Goal: Check status

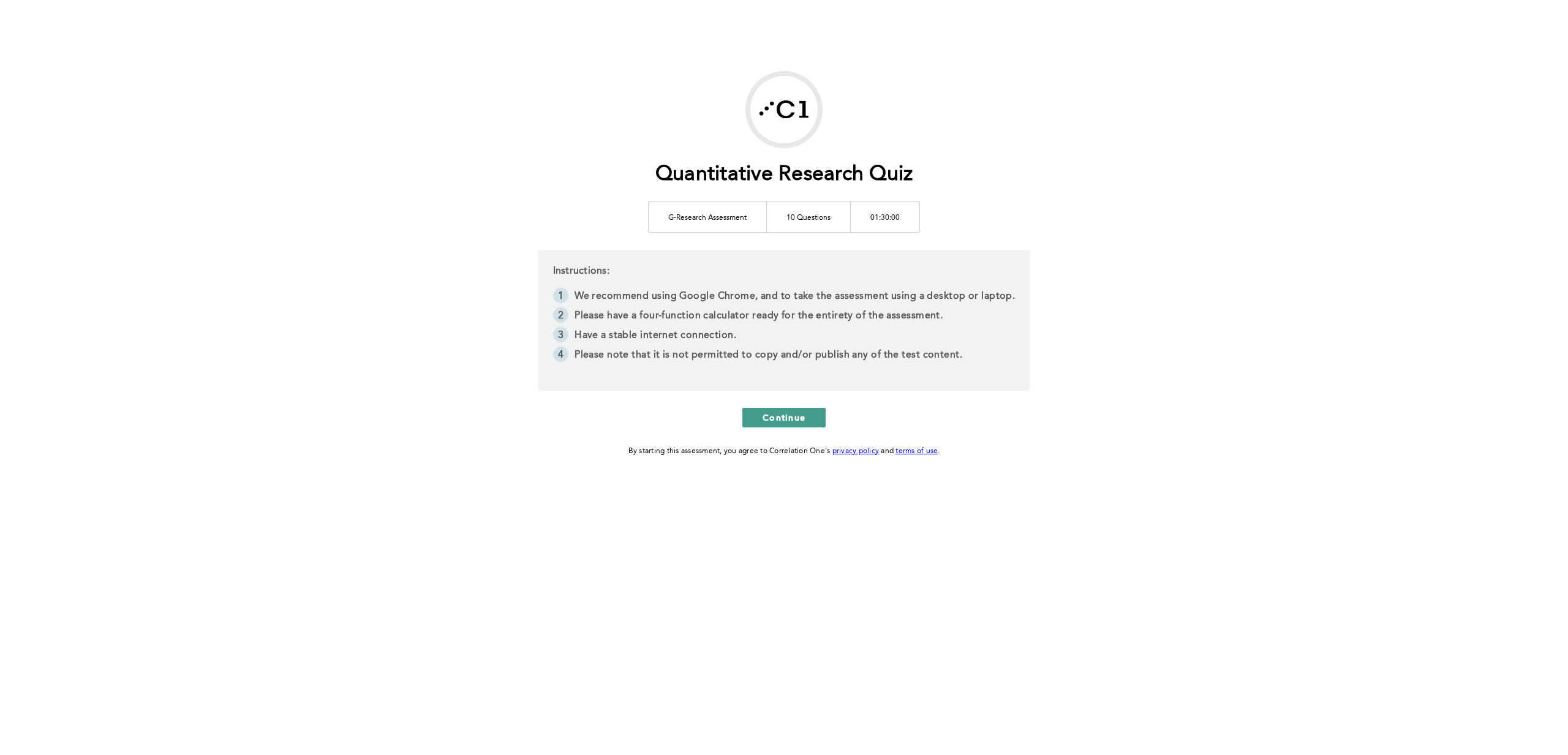
click at [777, 421] on span "Continue" at bounding box center [784, 417] width 43 height 11
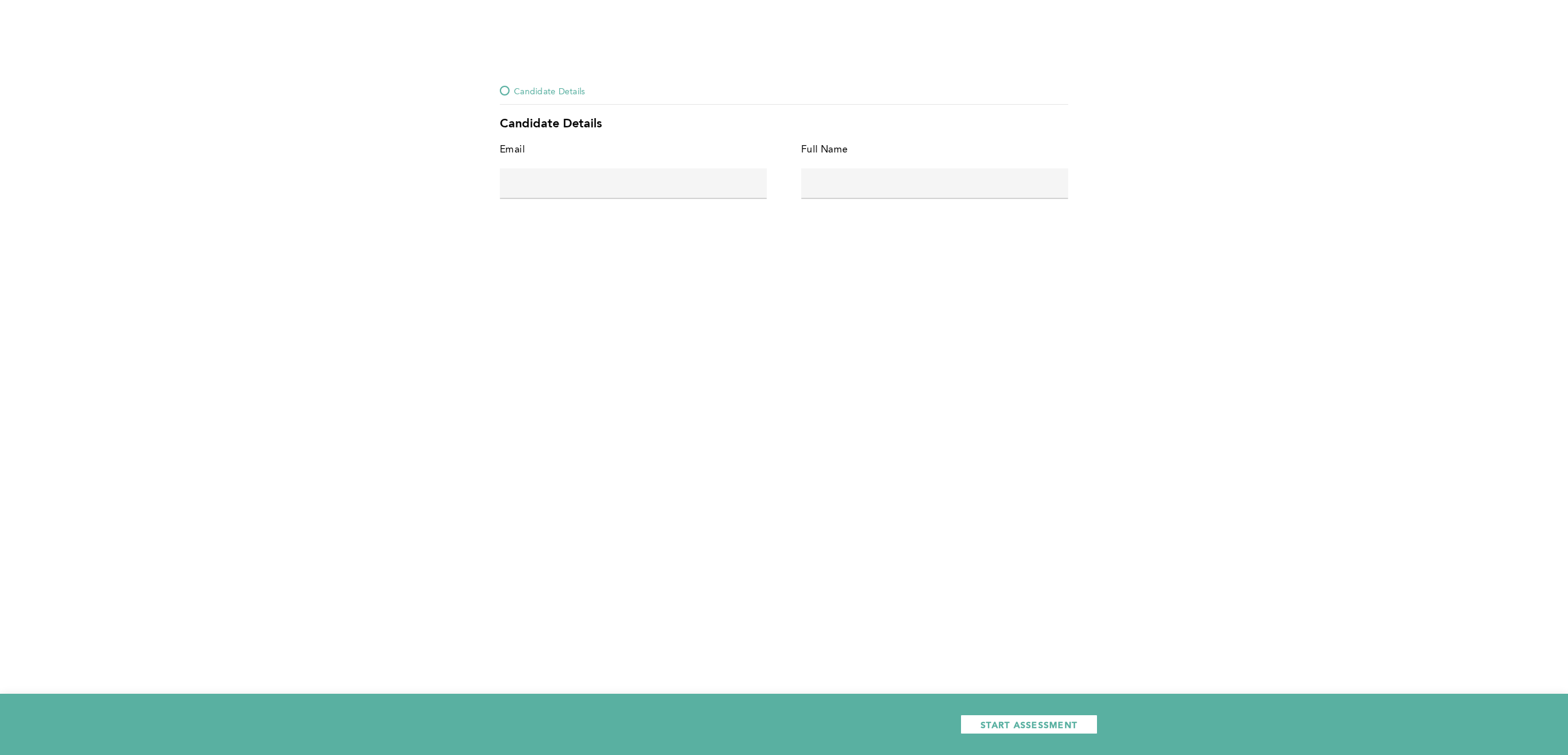
click at [516, 95] on span "Candidate Details" at bounding box center [550, 91] width 71 height 15
click at [498, 87] on div "Candidate Details Candidate Details Email error placeholder Full Name error pla…" at bounding box center [784, 152] width 588 height 137
